Goal: Task Accomplishment & Management: Manage account settings

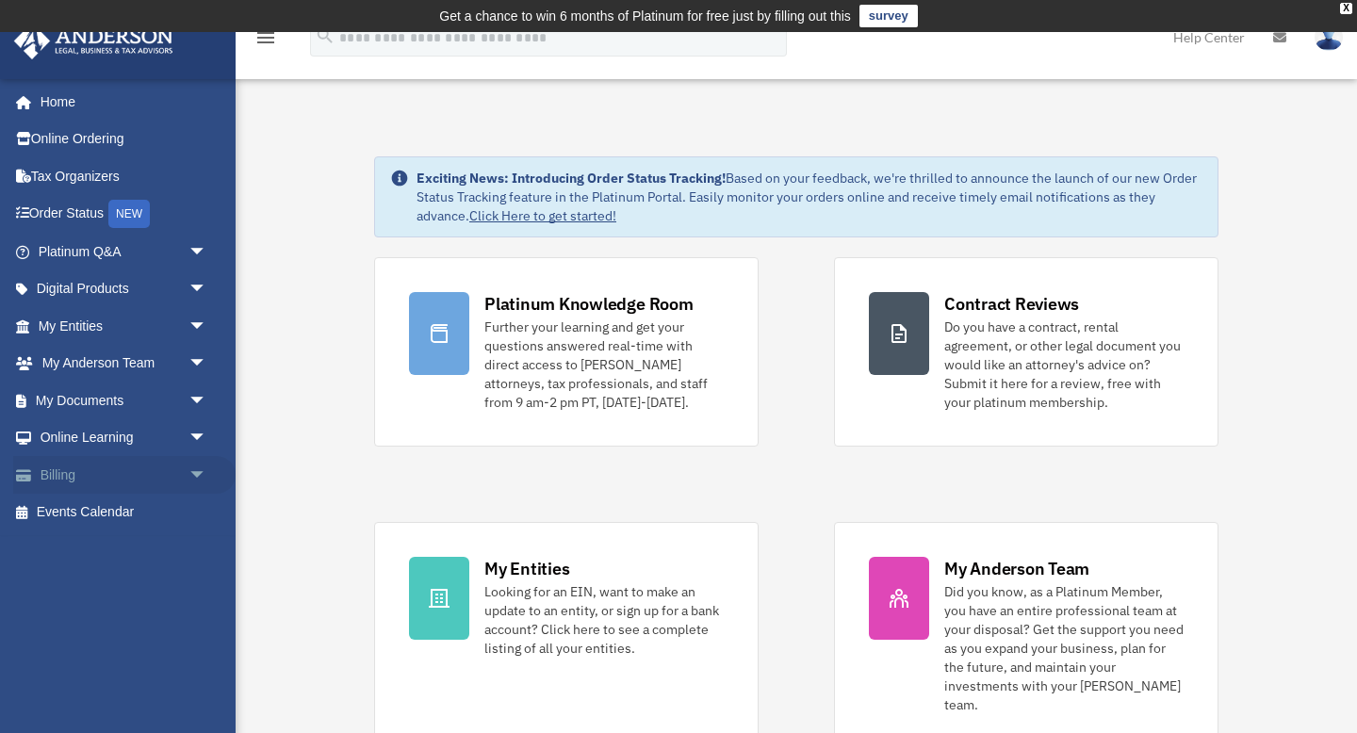
click at [72, 475] on link "Billing arrow_drop_down" at bounding box center [124, 475] width 222 height 38
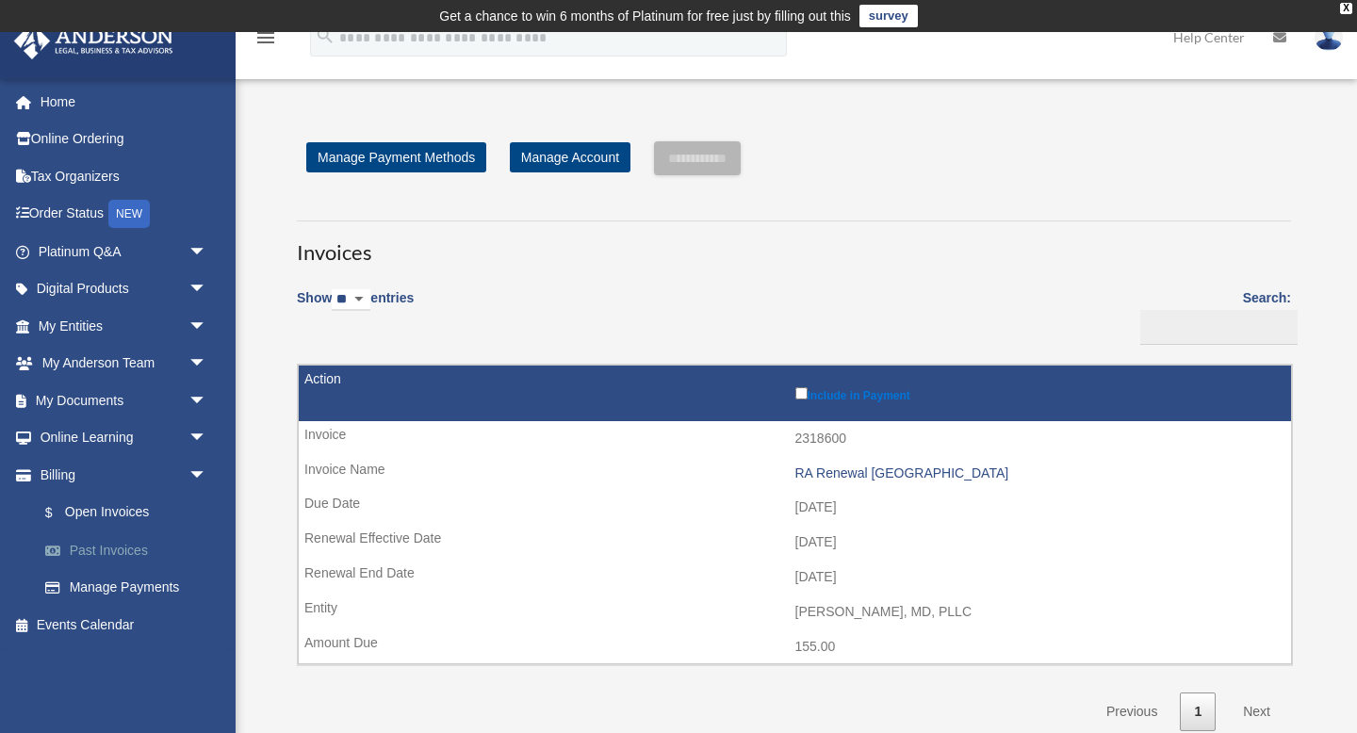
click at [115, 549] on link "Past Invoices" at bounding box center [130, 551] width 209 height 38
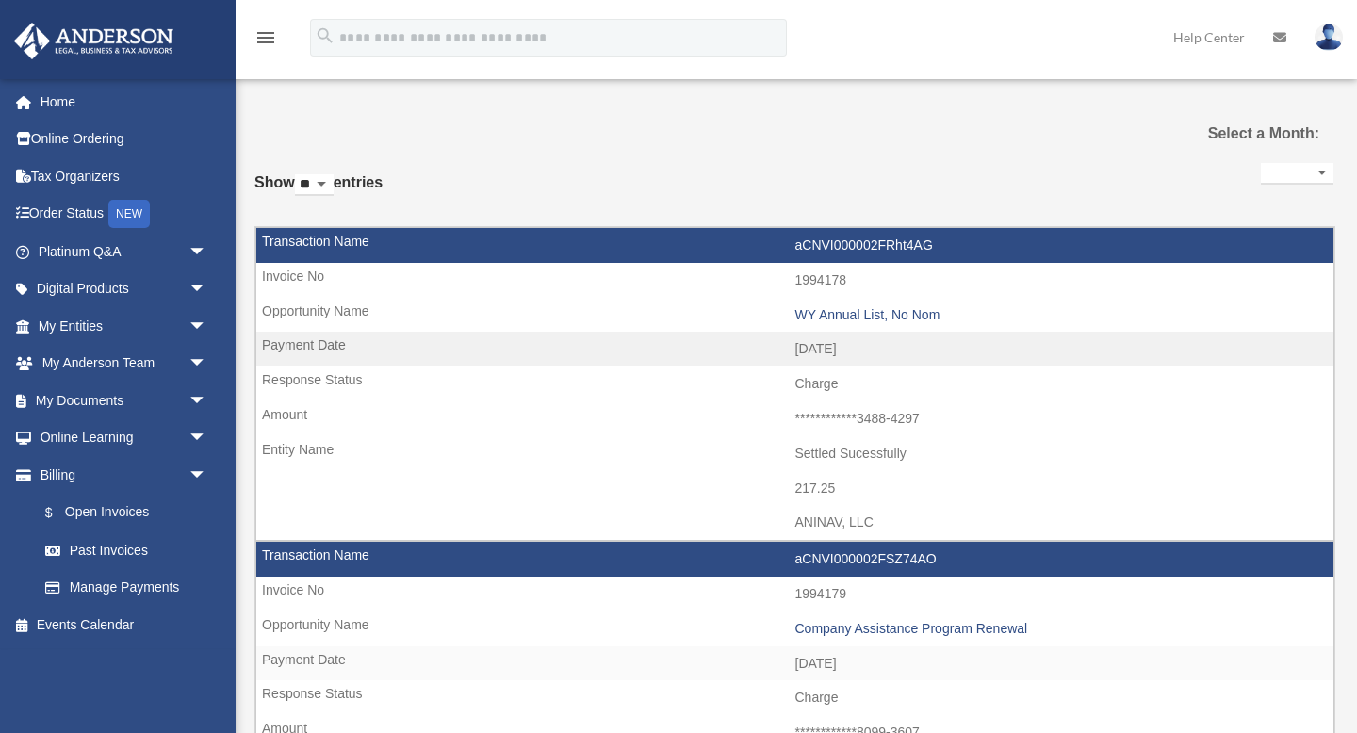
select select
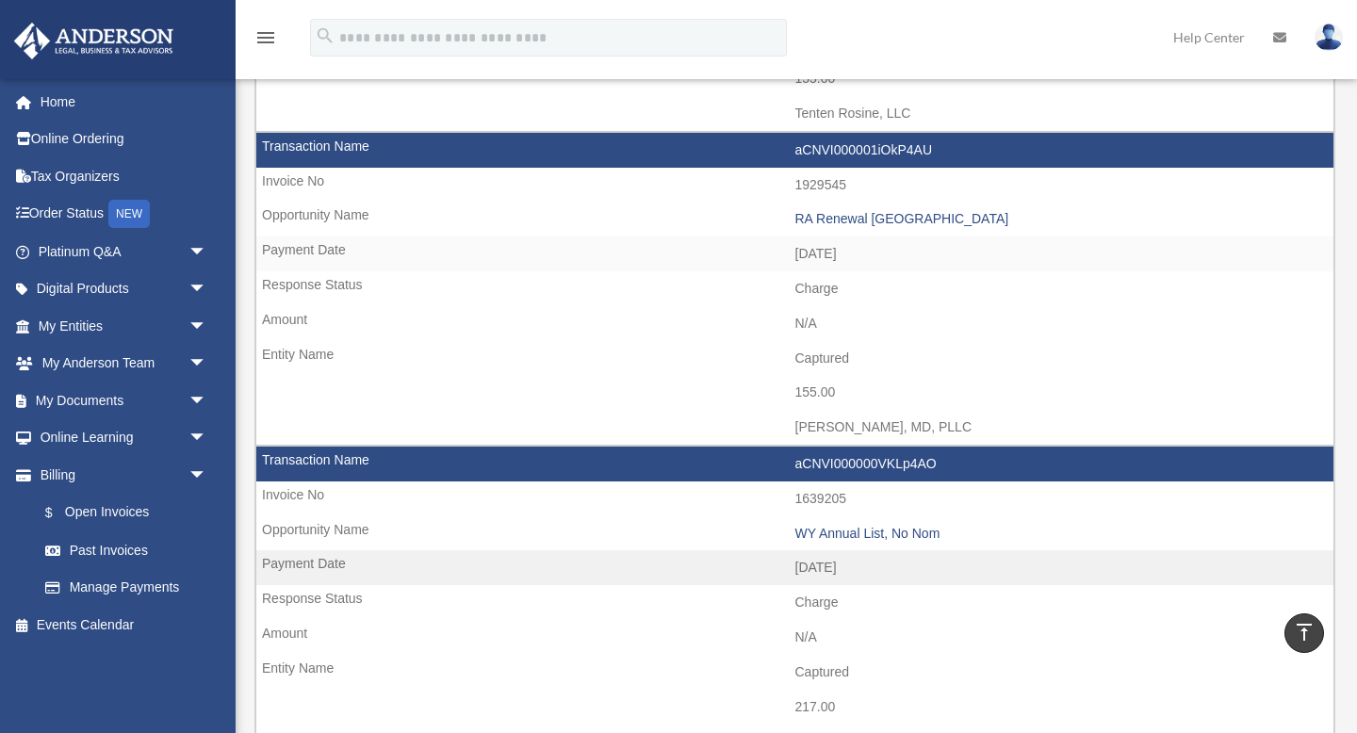
scroll to position [1056, 0]
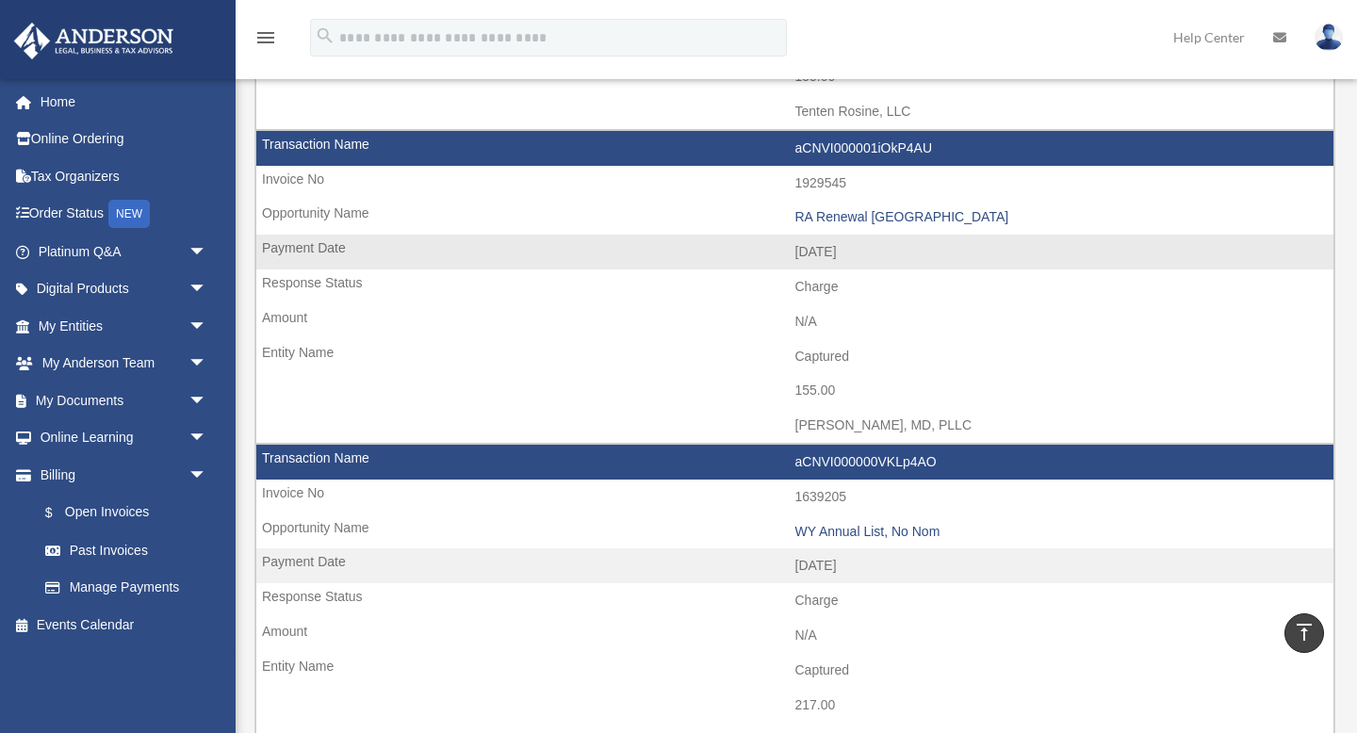
click at [533, 172] on td "1929545" at bounding box center [794, 184] width 1077 height 36
